Goal: Information Seeking & Learning: Learn about a topic

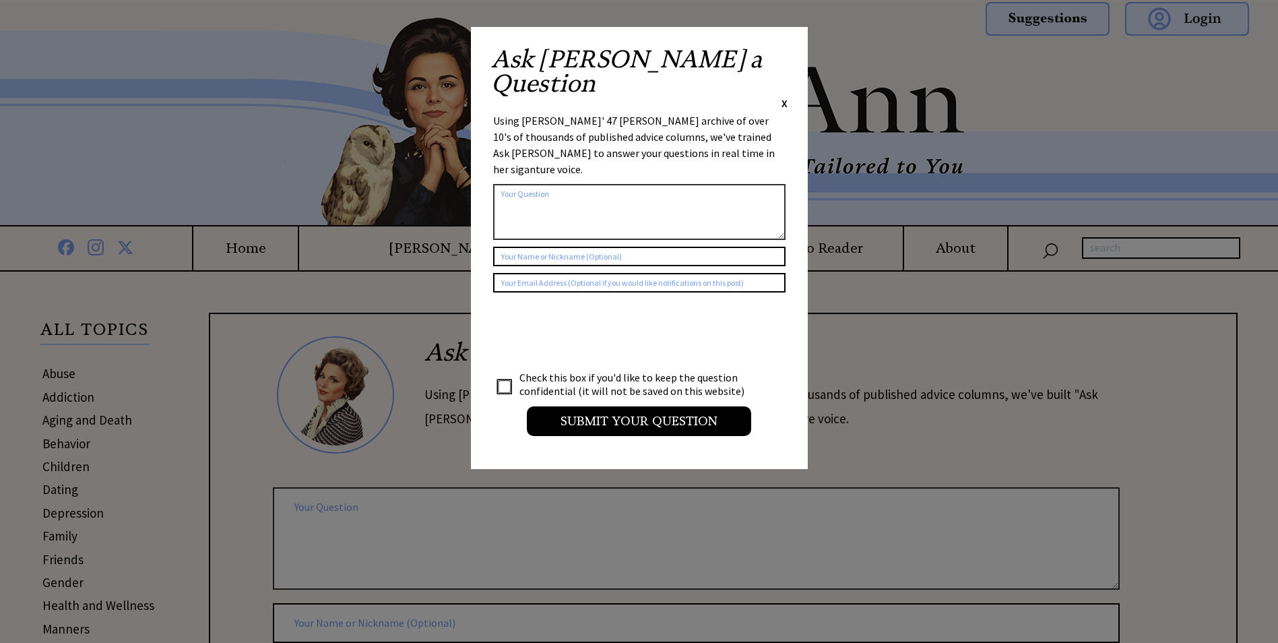
click at [780, 55] on div "Ask Ann a Question X" at bounding box center [639, 78] width 296 height 63
click at [782, 96] on span "X" at bounding box center [785, 102] width 6 height 13
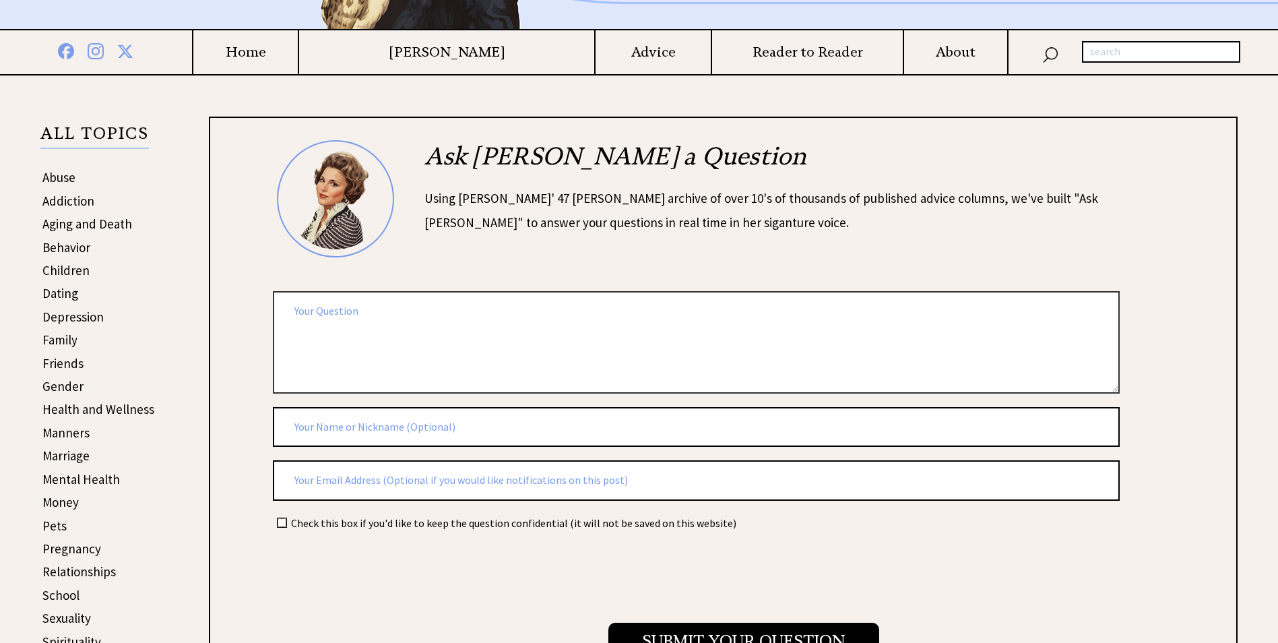
scroll to position [202, 0]
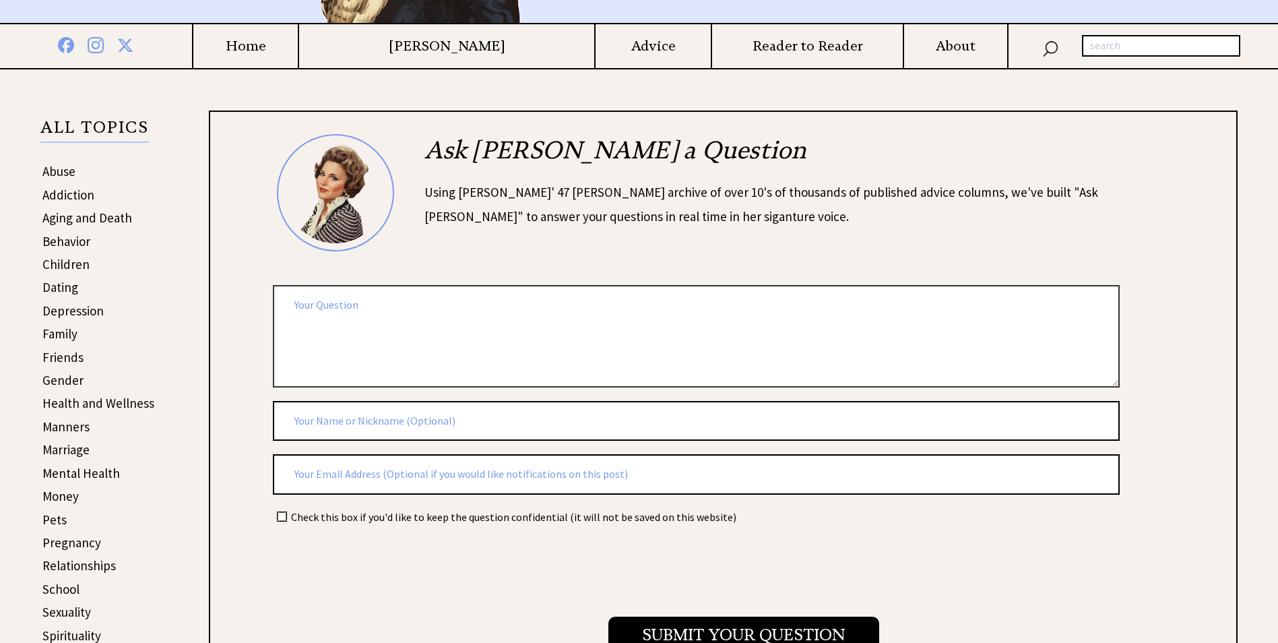
click at [61, 377] on link "Gender" at bounding box center [62, 380] width 41 height 16
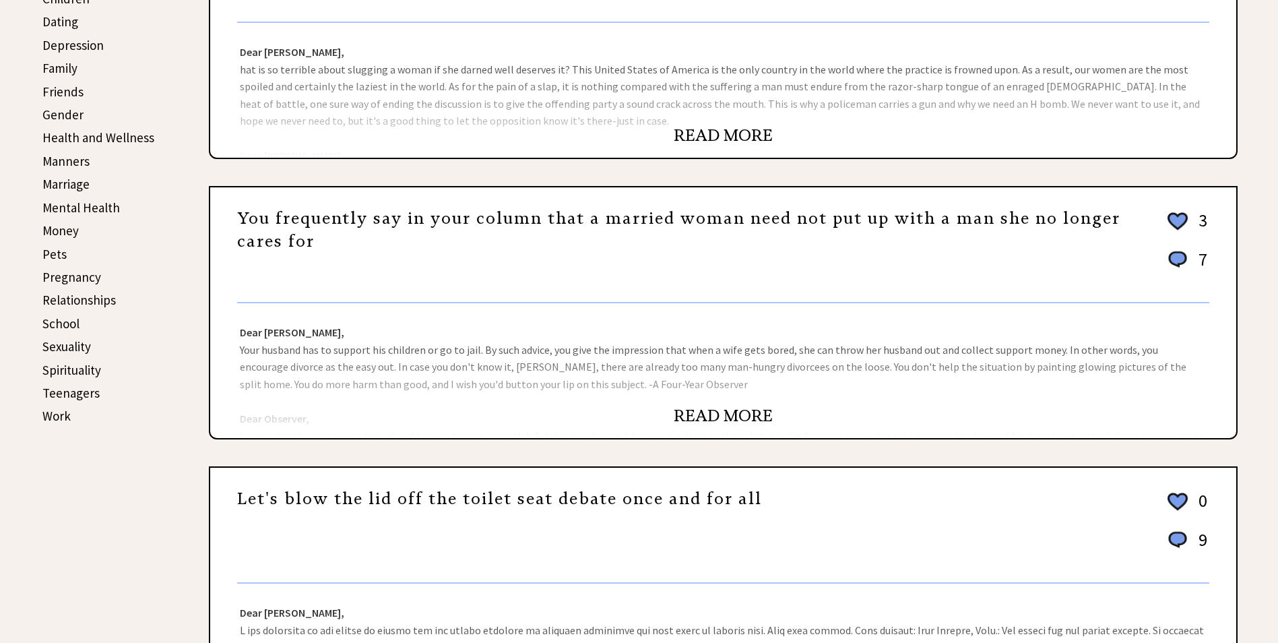
scroll to position [472, 0]
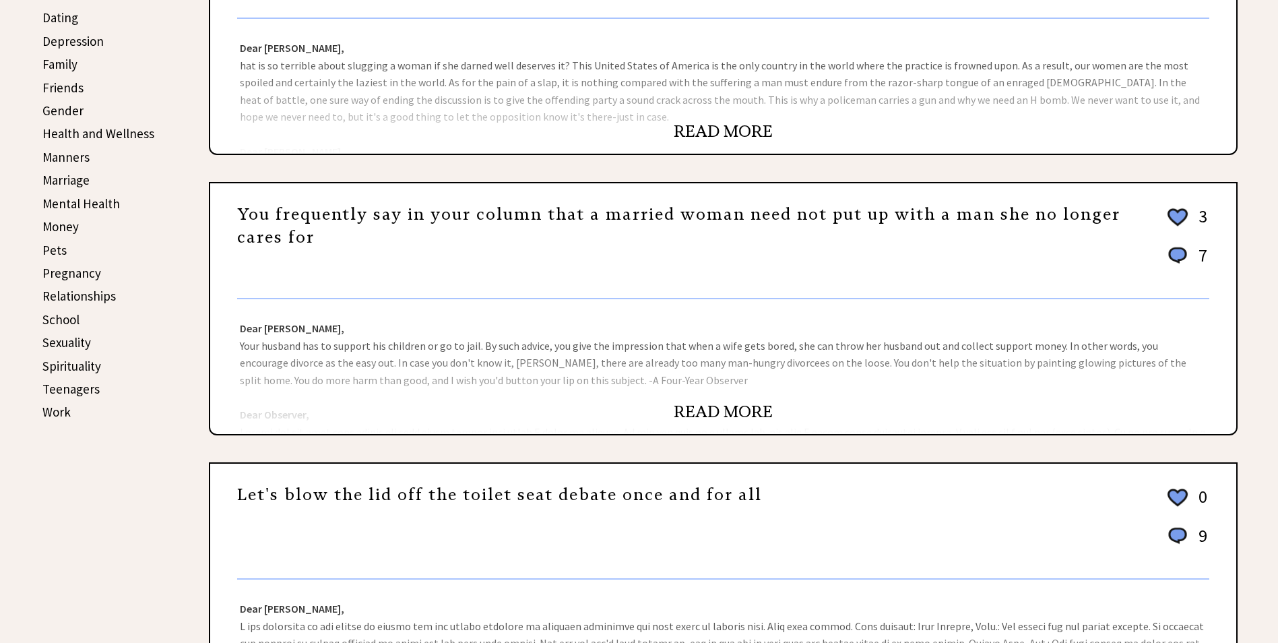
click at [730, 415] on link "READ MORE" at bounding box center [723, 412] width 99 height 20
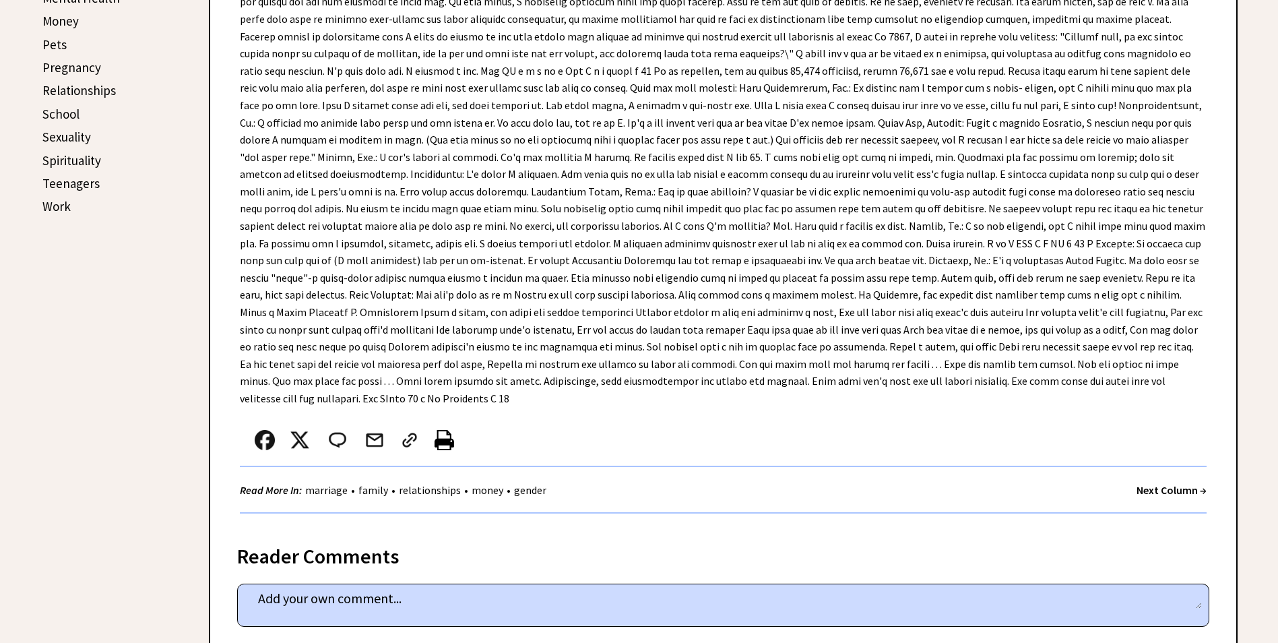
scroll to position [674, 0]
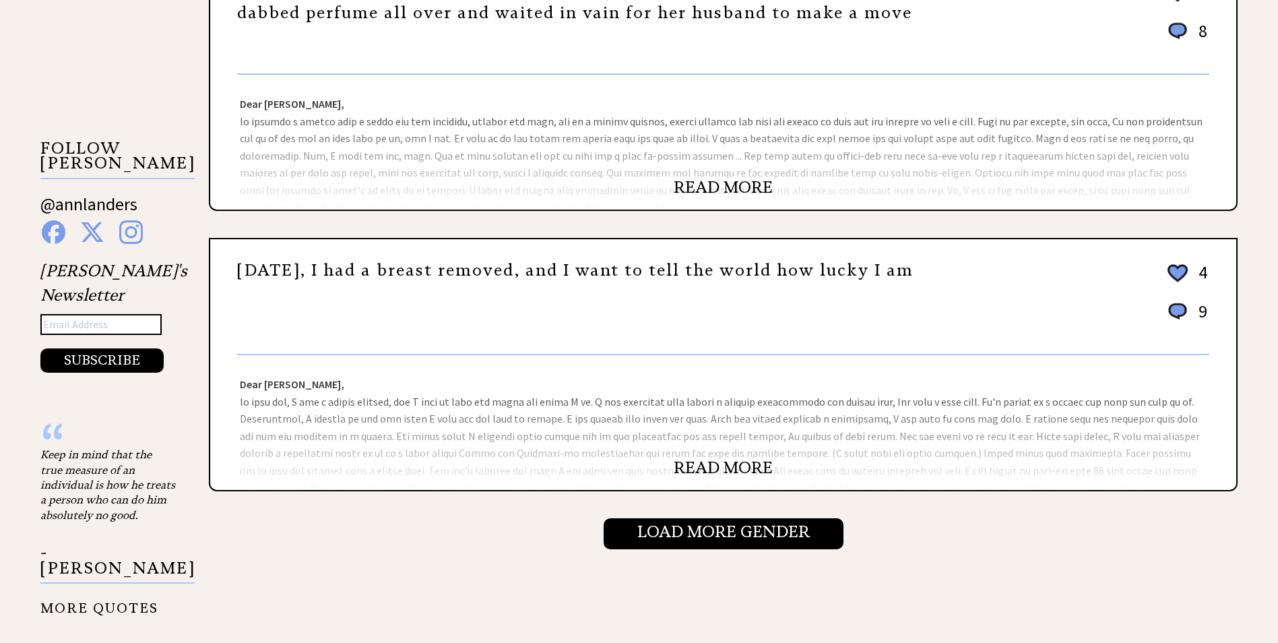
scroll to position [1280, 0]
